Goal: Navigation & Orientation: Find specific page/section

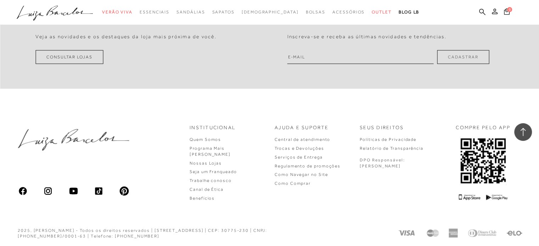
scroll to position [1636, 0]
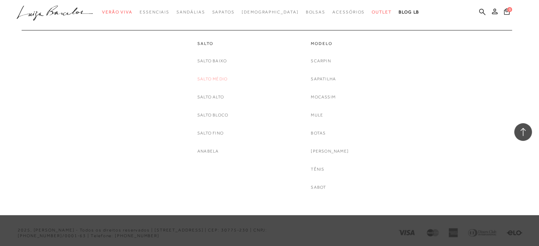
click at [210, 82] on link "Salto Médio" at bounding box center [212, 79] width 30 height 7
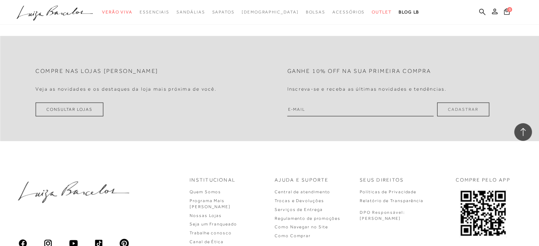
scroll to position [1489, 0]
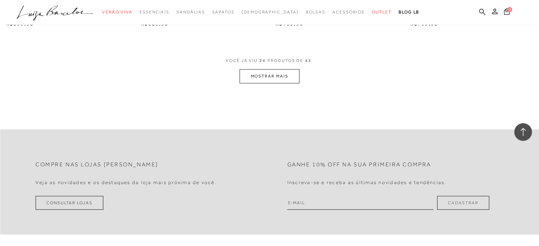
click at [257, 78] on button "MOSTRAR MAIS" at bounding box center [270, 76] width 60 height 14
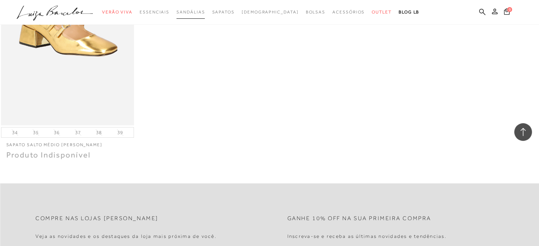
scroll to position [2836, 0]
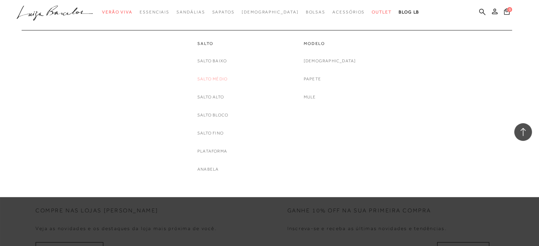
click at [210, 82] on link "Salto Médio" at bounding box center [212, 79] width 30 height 7
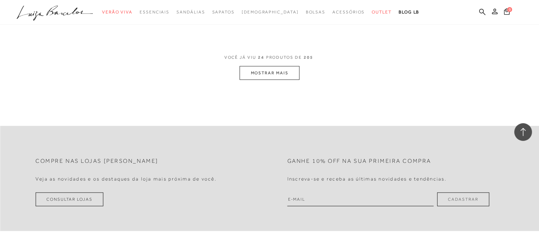
scroll to position [1525, 0]
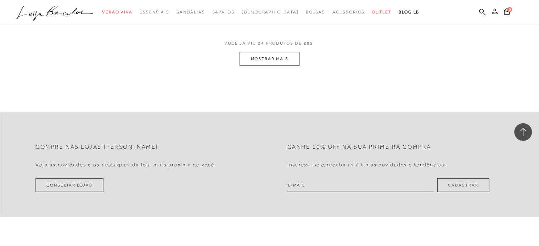
click at [271, 61] on button "MOSTRAR MAIS" at bounding box center [270, 59] width 60 height 14
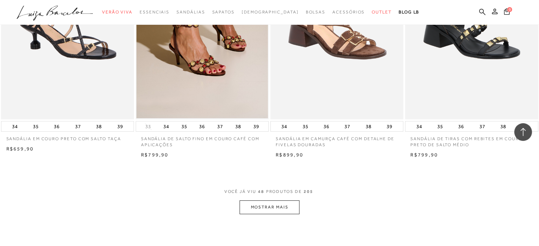
scroll to position [2978, 0]
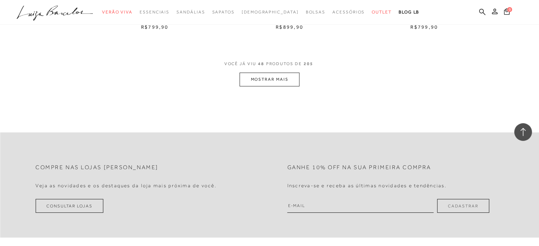
click at [280, 79] on button "MOSTRAR MAIS" at bounding box center [270, 80] width 60 height 14
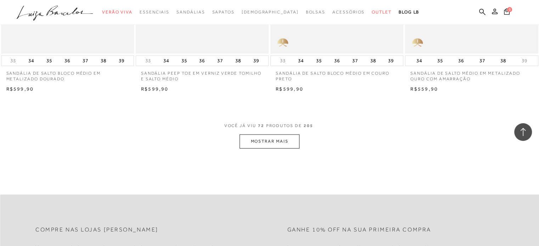
scroll to position [4290, 0]
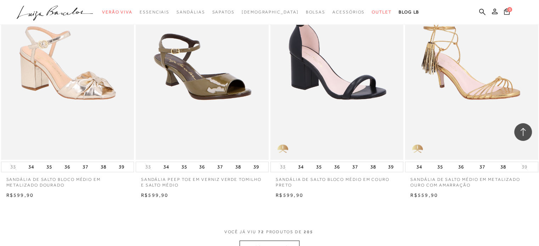
click at [267, 244] on button "MOSTRAR MAIS" at bounding box center [270, 248] width 60 height 14
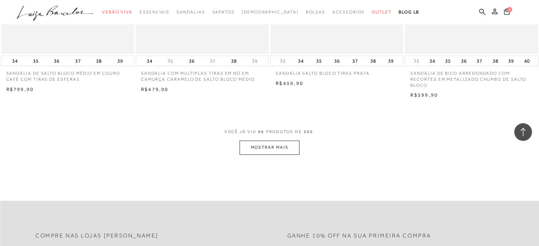
scroll to position [5956, 0]
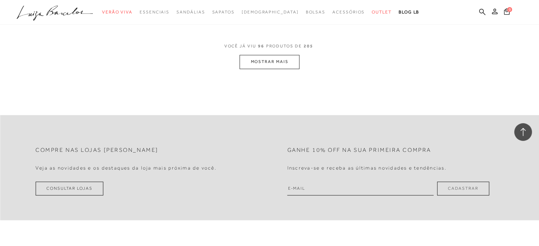
click at [265, 67] on button "MOSTRAR MAIS" at bounding box center [270, 62] width 60 height 14
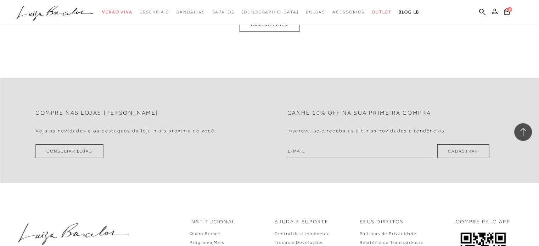
scroll to position [7481, 0]
click at [273, 29] on button "MOSTRAR MAIS" at bounding box center [270, 24] width 60 height 14
